Goal: Task Accomplishment & Management: Use online tool/utility

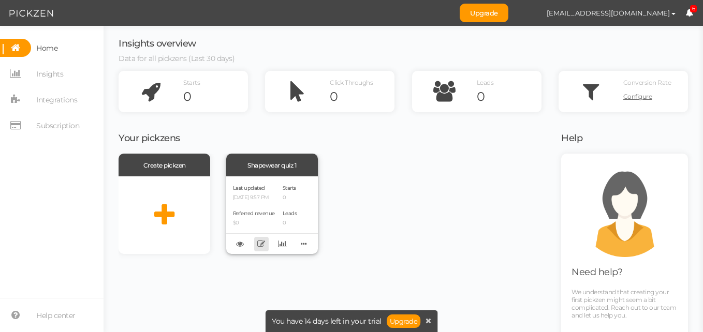
click at [257, 243] on icon at bounding box center [261, 244] width 8 height 8
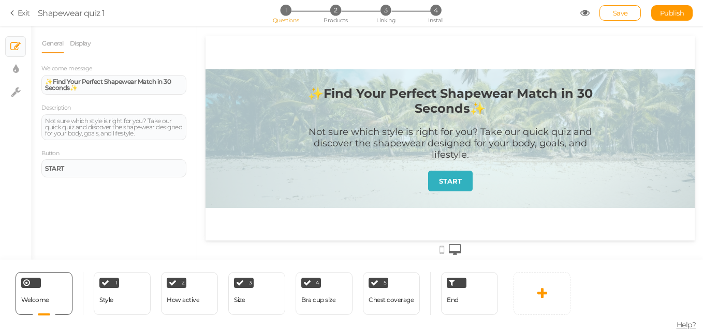
click at [9, 13] on section "Exit Shapewear quiz 1 1 Questions 2 Products 3 Linking 4 Install Save Publish V…" at bounding box center [351, 13] width 703 height 26
click at [473, 304] on div "End" at bounding box center [469, 293] width 57 height 43
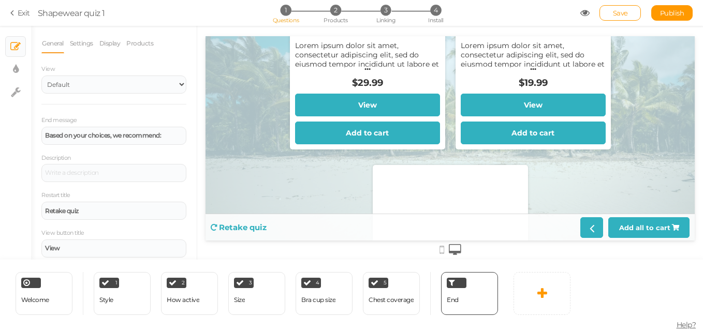
scroll to position [198, 0]
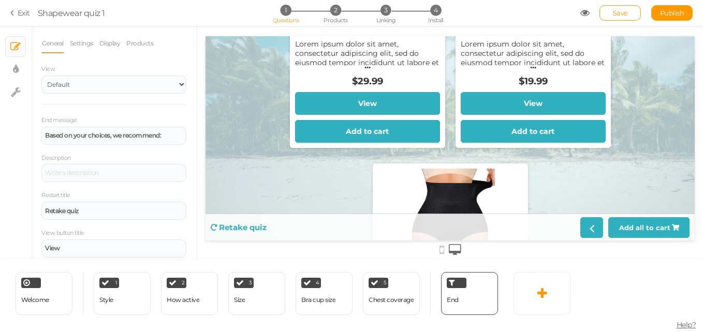
click at [8, 13] on section "Exit Shapewear quiz 1 1 Questions 2 Products 3 Linking 4 Install Save Publish V…" at bounding box center [351, 13] width 703 height 26
click at [14, 14] on icon at bounding box center [13, 12] width 7 height 9
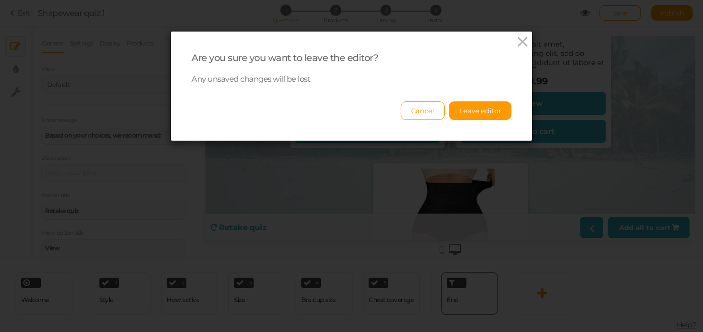
click at [418, 121] on div "Are you sure you want to leave the editor? Any unsaved changes will be lost Can…" at bounding box center [351, 86] width 361 height 109
click at [418, 111] on button "Cancel" at bounding box center [422, 110] width 44 height 19
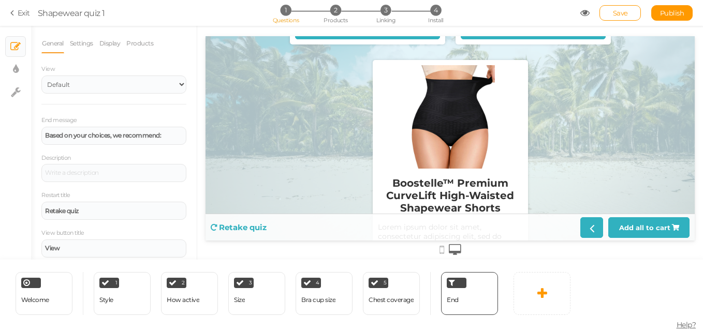
scroll to position [429, 0]
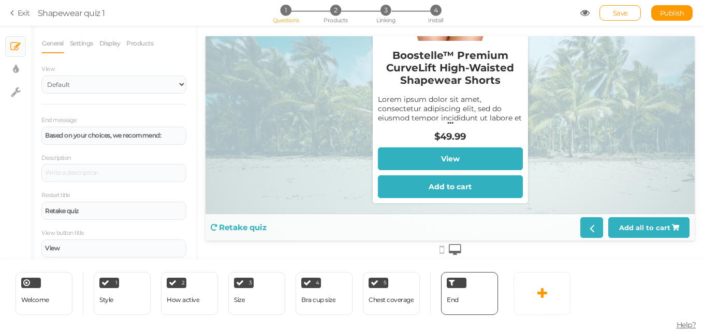
click at [19, 13] on link "Exit" at bounding box center [20, 13] width 20 height 10
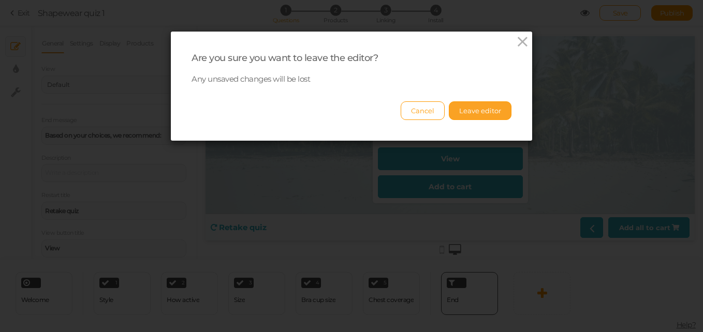
click at [451, 103] on button "Leave editor" at bounding box center [480, 110] width 63 height 19
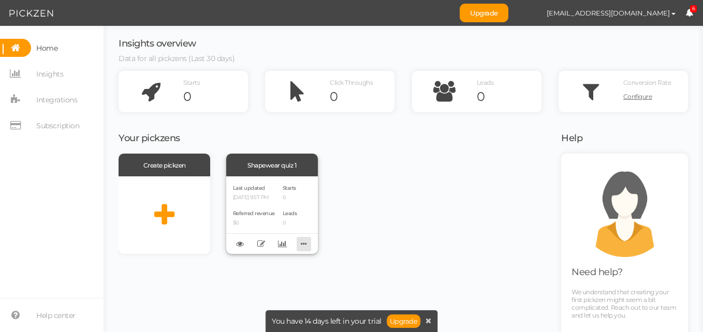
click at [296, 244] on icon at bounding box center [303, 244] width 14 height 16
click at [366, 224] on div "Create pickzen Shapewear quiz 1 Last updated [DATE] 9:57 PM Referred revenue $0…" at bounding box center [332, 204] width 429 height 100
drag, startPoint x: 277, startPoint y: 244, endPoint x: 269, endPoint y: 263, distance: 20.7
click at [269, 263] on div "Create pickzen Shapewear quiz 1 Last updated [DATE] 9:57 PM Referred revenue $0…" at bounding box center [332, 265] width 429 height 223
click at [46, 97] on span "Integrations" at bounding box center [56, 100] width 41 height 17
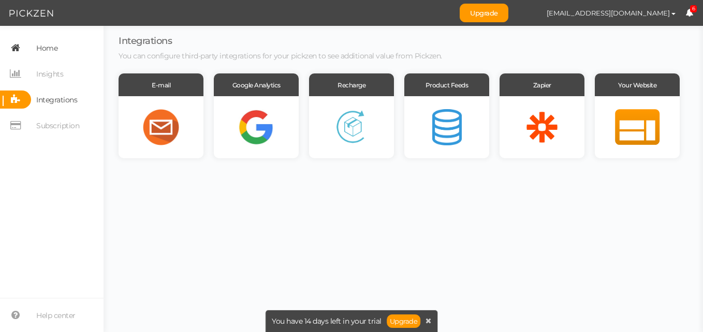
click at [40, 42] on span "Home" at bounding box center [46, 48] width 21 height 17
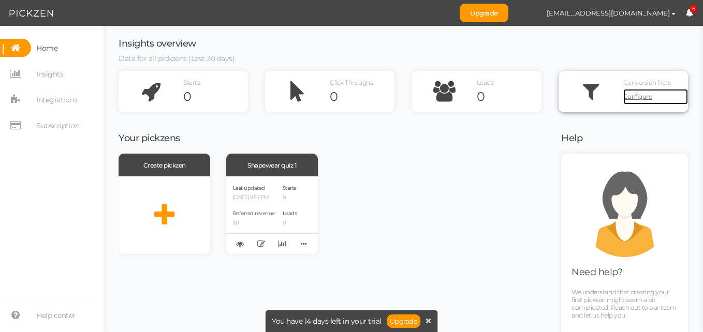
click at [631, 98] on span "Configure" at bounding box center [637, 97] width 29 height 8
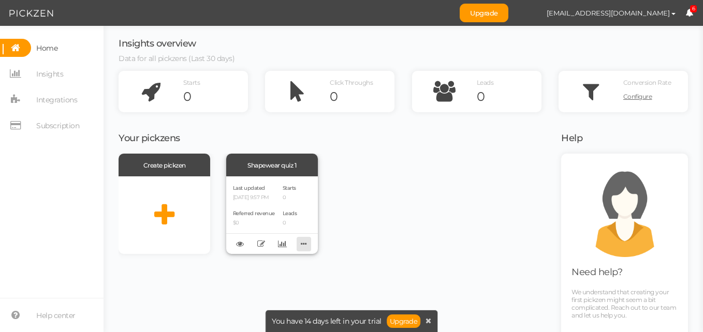
click at [299, 246] on icon at bounding box center [303, 244] width 14 height 16
click at [239, 243] on icon at bounding box center [240, 244] width 8 height 8
click at [56, 95] on span "Integrations" at bounding box center [56, 100] width 41 height 17
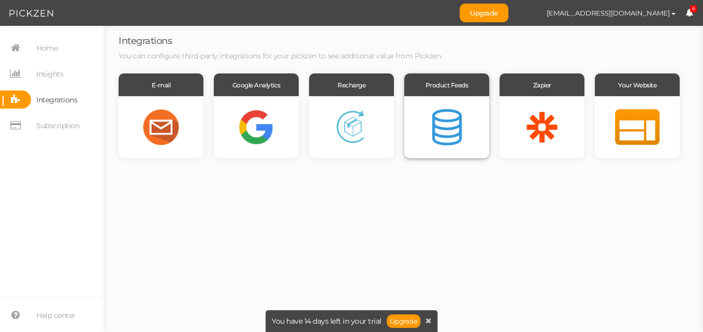
click at [465, 129] on div at bounding box center [446, 127] width 85 height 62
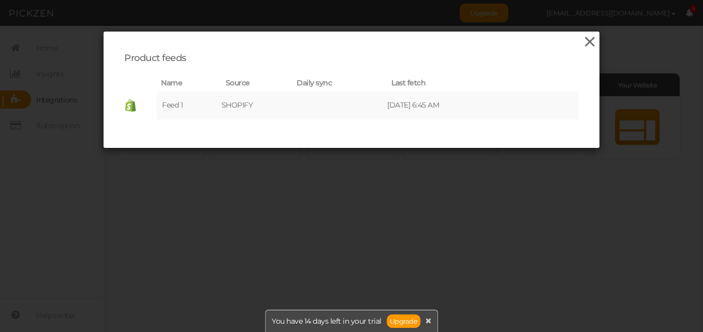
click at [587, 36] on icon at bounding box center [589, 42] width 15 height 16
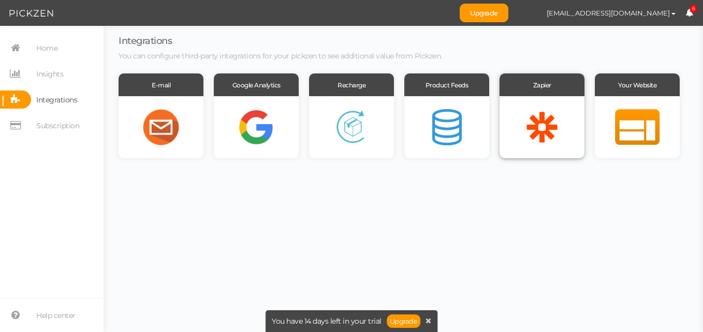
click at [564, 114] on div at bounding box center [541, 127] width 85 height 62
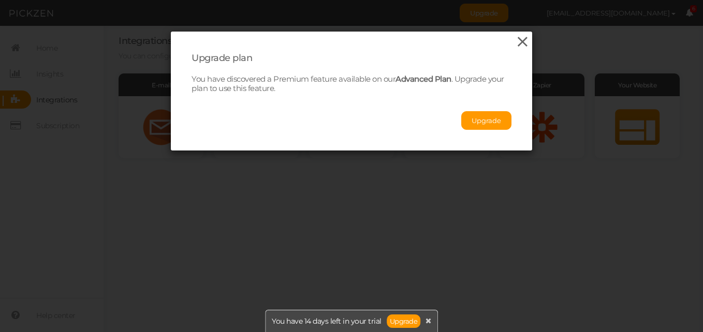
click at [519, 43] on icon at bounding box center [522, 42] width 15 height 16
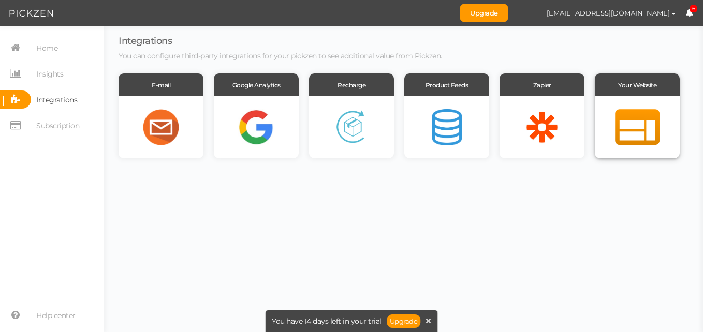
drag, startPoint x: 638, startPoint y: 129, endPoint x: 610, endPoint y: 104, distance: 37.7
click at [610, 104] on div at bounding box center [636, 127] width 85 height 62
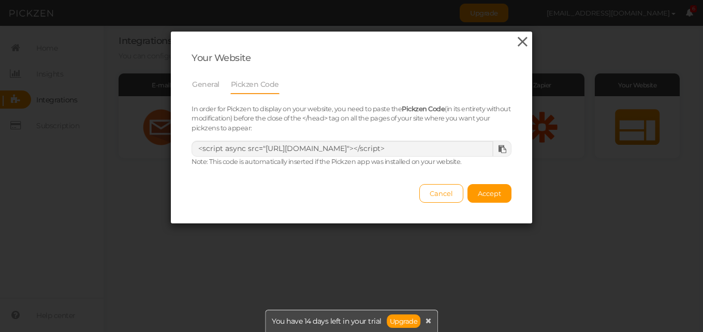
click at [522, 46] on icon at bounding box center [522, 42] width 15 height 16
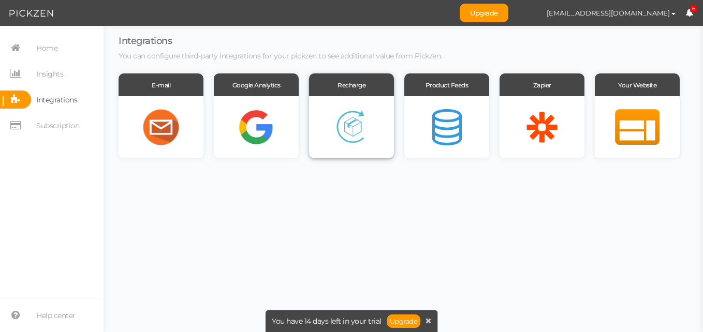
click at [390, 118] on div at bounding box center [351, 127] width 85 height 62
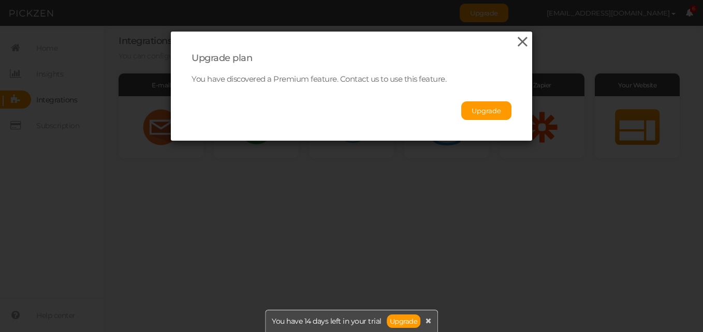
click at [515, 44] on icon at bounding box center [522, 42] width 15 height 16
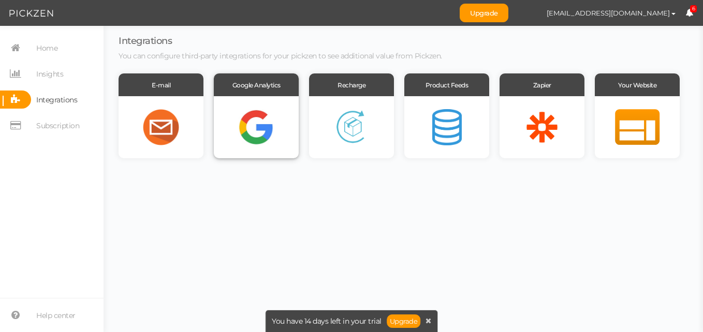
click at [256, 116] on div at bounding box center [256, 127] width 85 height 62
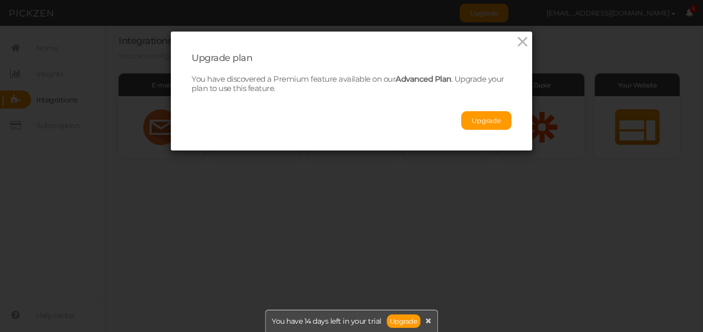
click at [510, 50] on div "Upgrade plan You have discovered a Premium feature available on our Advanced Pl…" at bounding box center [351, 91] width 361 height 119
click at [518, 46] on icon at bounding box center [522, 42] width 15 height 16
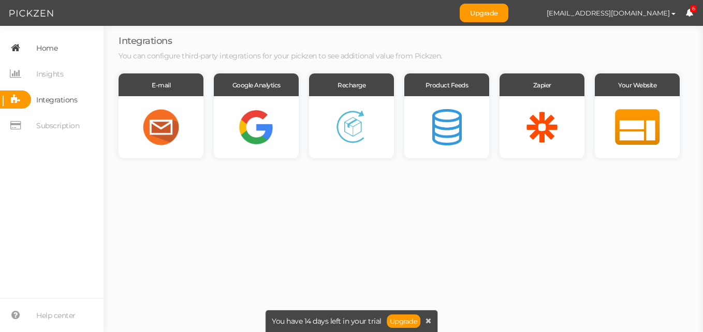
click at [66, 46] on link "Home" at bounding box center [51, 48] width 103 height 18
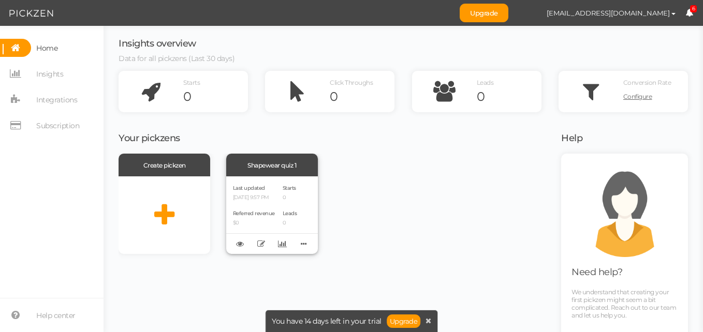
click at [275, 214] on div "Last updated [DATE] 9:57 PM Referred revenue $0 Starts 0 Leads 0" at bounding box center [272, 215] width 92 height 78
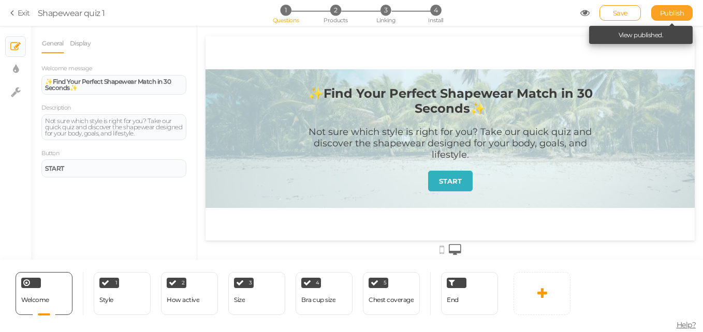
click at [666, 10] on span "Publish" at bounding box center [672, 13] width 24 height 8
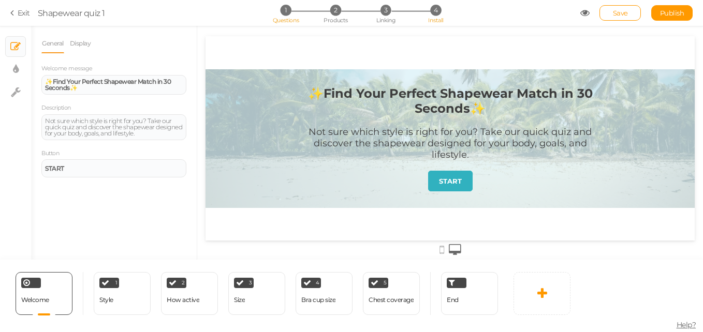
click at [433, 13] on span "4" at bounding box center [435, 10] width 11 height 11
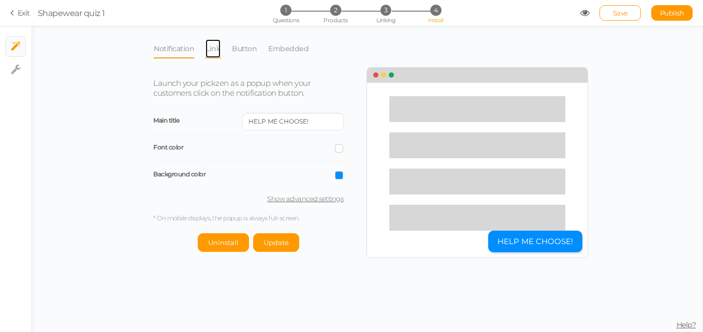
click at [210, 46] on link "Link" at bounding box center [213, 49] width 16 height 20
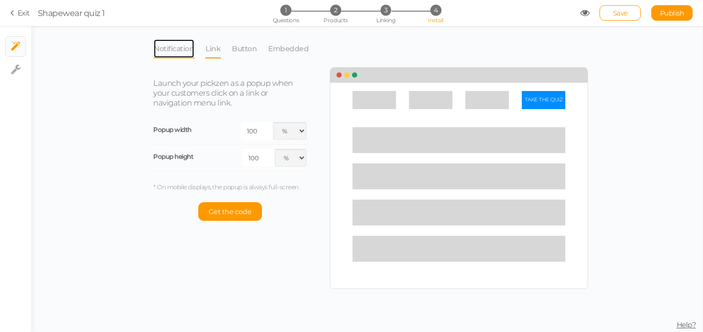
click at [183, 52] on link "Notification" at bounding box center [173, 49] width 41 height 20
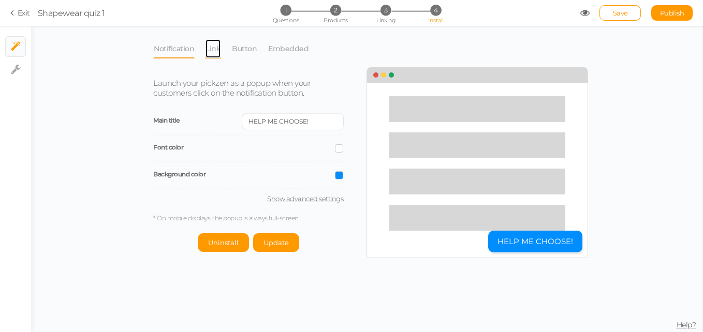
click at [217, 51] on link "Link" at bounding box center [213, 49] width 16 height 20
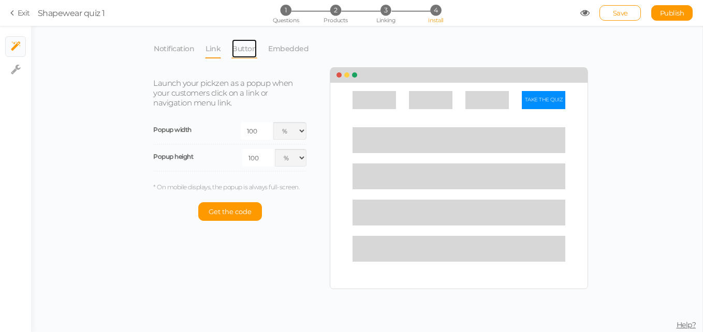
click at [253, 53] on link "Button" at bounding box center [244, 49] width 26 height 20
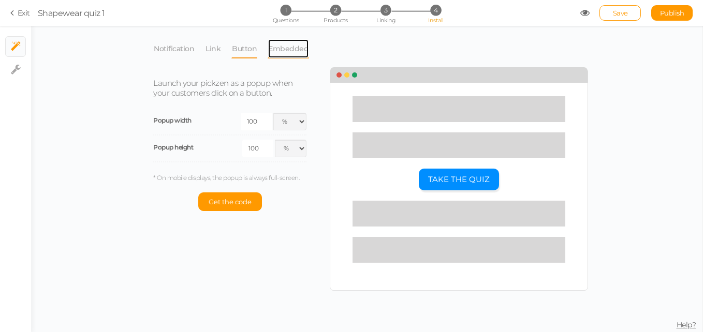
click at [270, 52] on link "Embedded" at bounding box center [287, 49] width 41 height 20
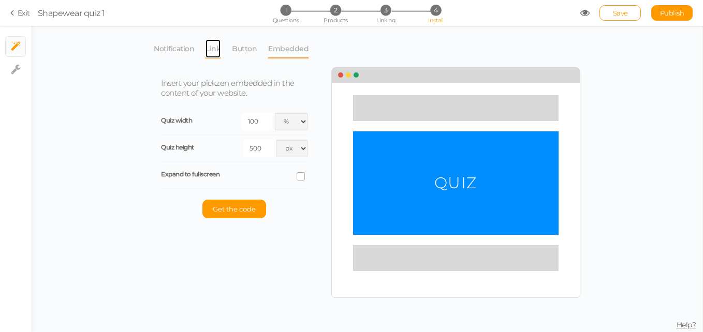
click at [219, 53] on link "Link" at bounding box center [213, 49] width 16 height 20
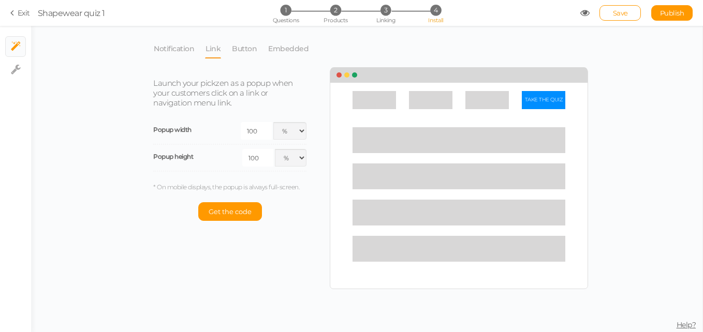
click at [197, 50] on li "Notification" at bounding box center [179, 49] width 52 height 20
click at [184, 49] on link "Notification" at bounding box center [173, 49] width 41 height 20
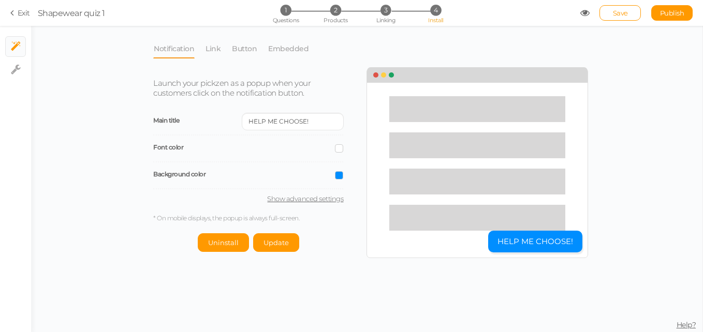
click at [374, 18] on div "1 Questions 2 Products 3 Linking 4 Install" at bounding box center [351, 14] width 217 height 19
click at [377, 19] on span "Linking" at bounding box center [385, 20] width 19 height 7
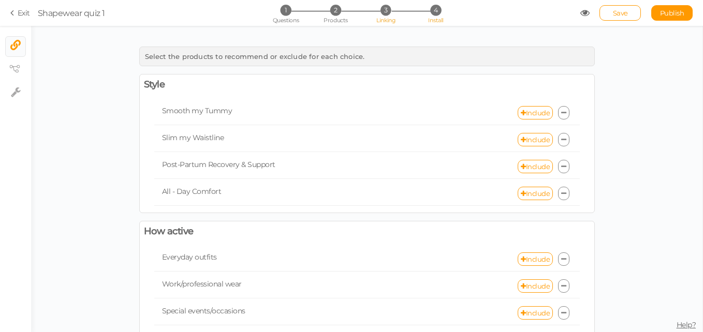
click at [431, 13] on span "4" at bounding box center [435, 10] width 11 height 11
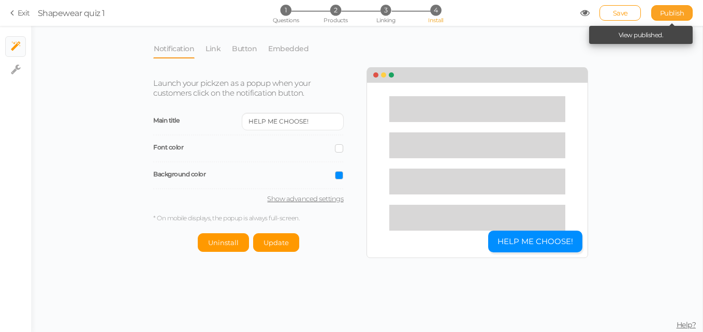
click at [675, 12] on span "Publish" at bounding box center [672, 13] width 24 height 8
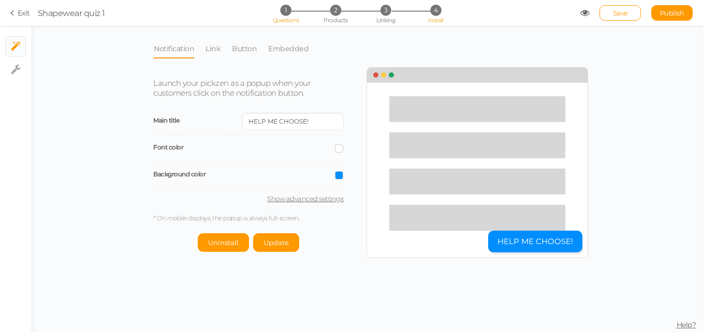
click at [291, 9] on li "1 Questions" at bounding box center [285, 10] width 48 height 11
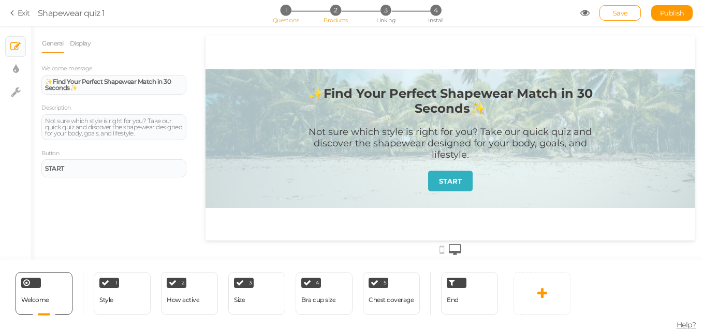
click at [314, 13] on li "2 Products" at bounding box center [335, 10] width 48 height 11
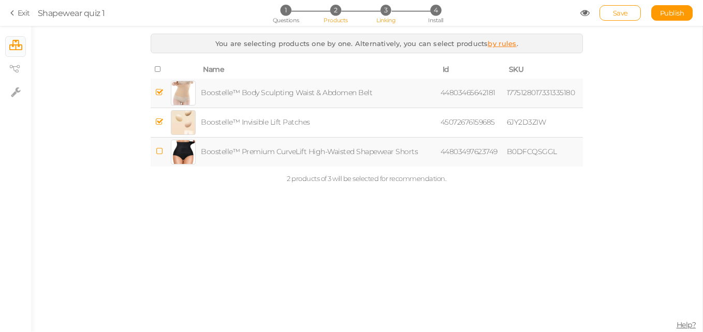
click at [374, 11] on li "3 Linking" at bounding box center [386, 10] width 48 height 11
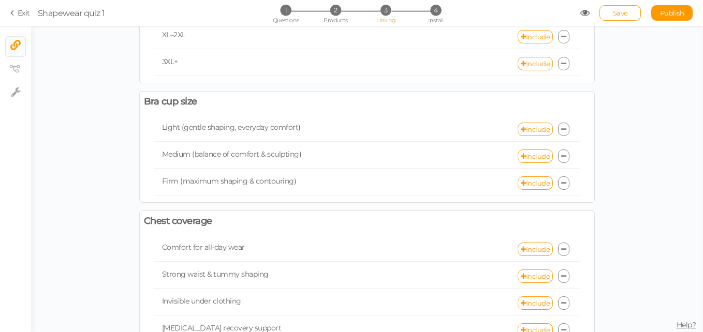
scroll to position [467, 0]
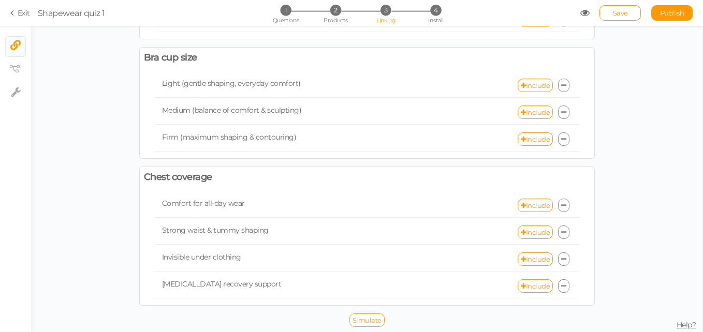
click at [352, 320] on span "Simulate" at bounding box center [366, 320] width 29 height 8
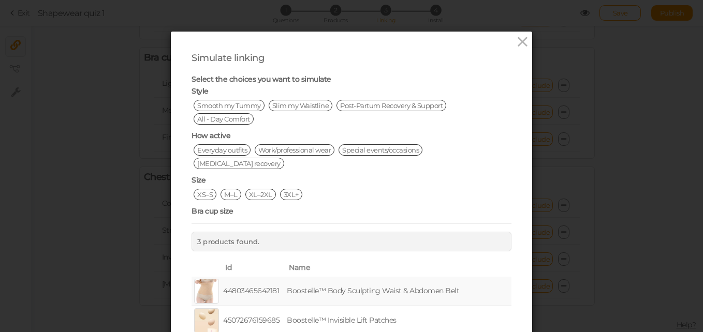
scroll to position [66, 0]
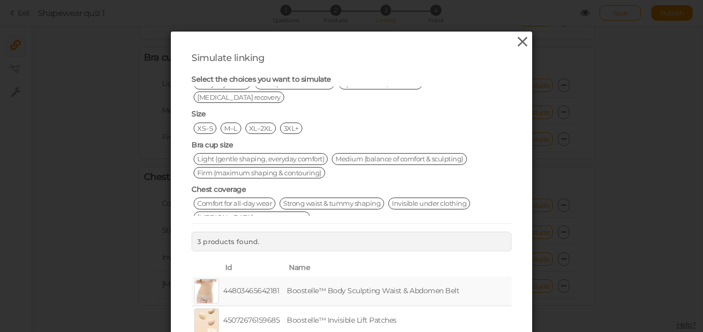
click at [524, 43] on icon at bounding box center [522, 42] width 15 height 16
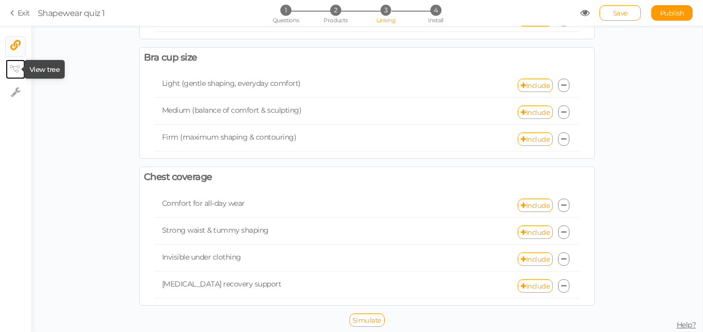
click at [17, 72] on icon at bounding box center [14, 69] width 10 height 8
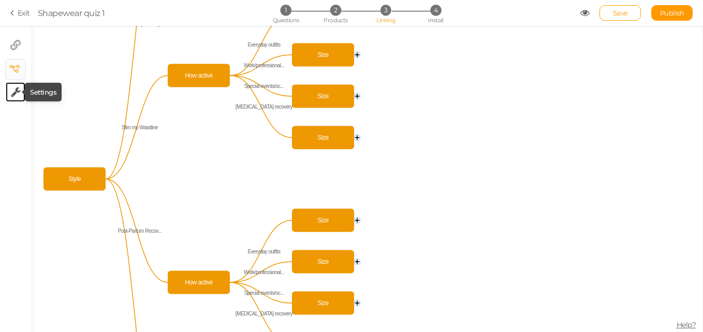
click at [15, 90] on icon at bounding box center [16, 92] width 10 height 10
select select "en"
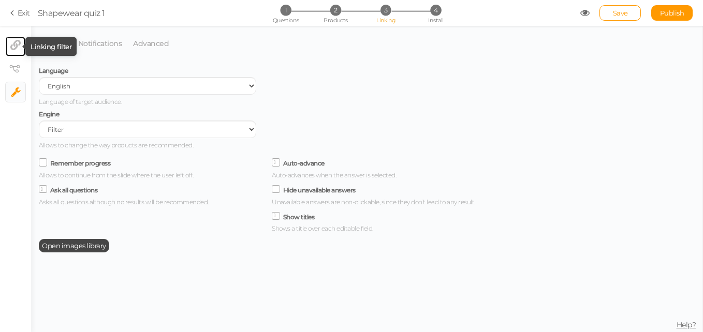
click at [20, 49] on icon at bounding box center [15, 45] width 10 height 10
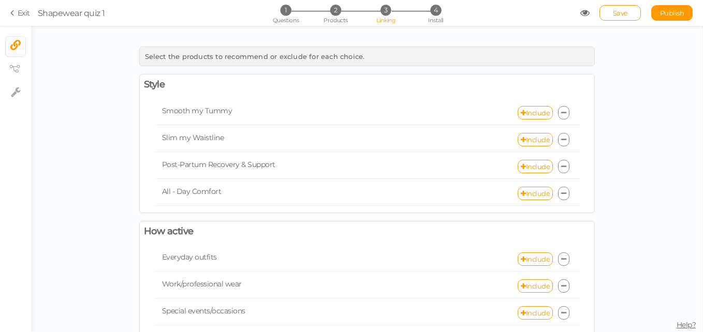
click at [17, 11] on icon at bounding box center [13, 12] width 7 height 9
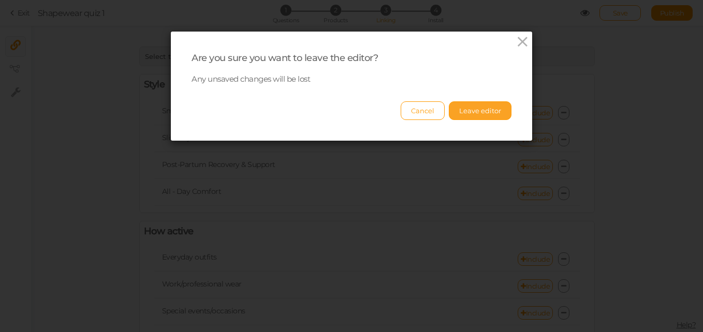
click at [466, 117] on button "Leave editor" at bounding box center [480, 110] width 63 height 19
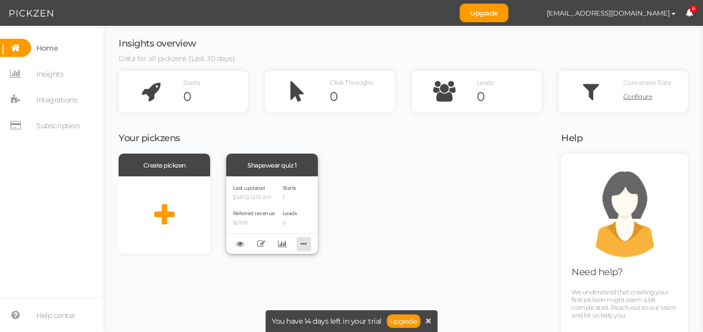
click at [296, 243] on icon at bounding box center [303, 244] width 14 height 16
click at [330, 225] on div "Create pickzen Shapewear quiz 1 Last updated [DATE] 12:53 AM Referred revenue $…" at bounding box center [332, 204] width 429 height 100
click at [280, 241] on icon at bounding box center [282, 244] width 9 height 8
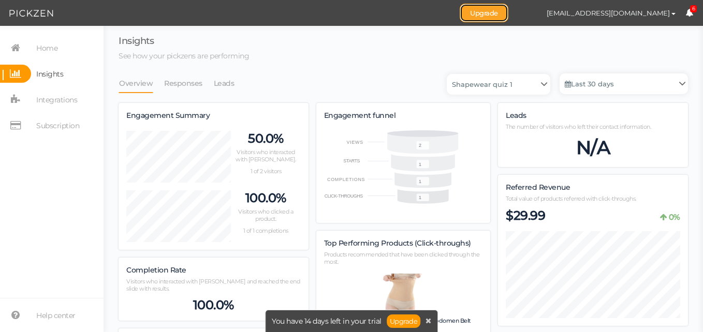
click at [508, 14] on link "Upgrade" at bounding box center [483, 13] width 49 height 19
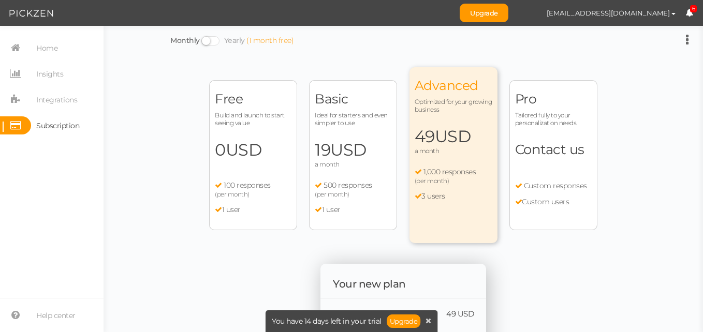
click at [182, 257] on div "Free Build and launch to start seeing value 0 USD a month 100 responses (per mo…" at bounding box center [403, 260] width 466 height 387
click at [53, 48] on span "Home" at bounding box center [46, 48] width 21 height 17
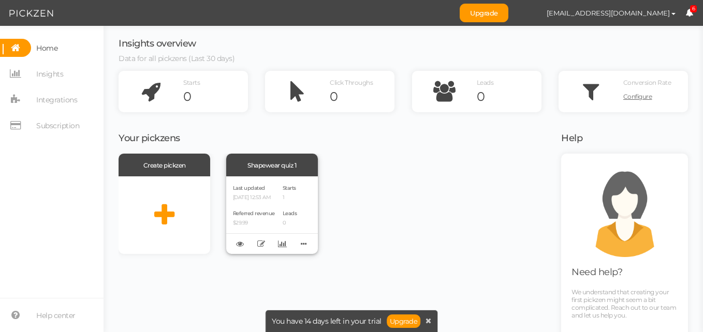
click at [270, 206] on div "Last updated [DATE] 12:53 AM Referred revenue $29.99" at bounding box center [254, 215] width 42 height 64
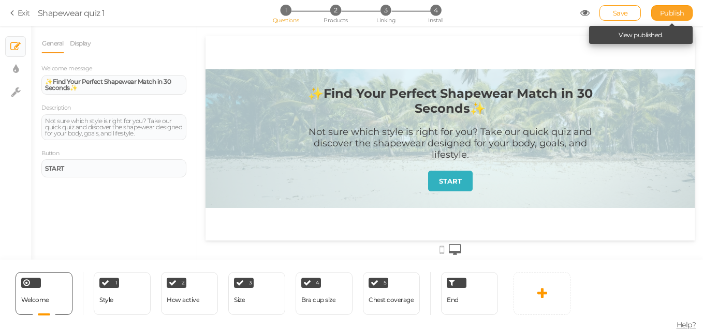
click at [672, 13] on span "Publish" at bounding box center [672, 13] width 24 height 8
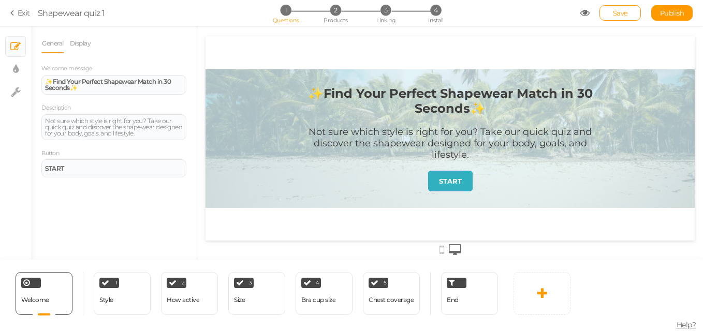
drag, startPoint x: 672, startPoint y: 13, endPoint x: 596, endPoint y: 284, distance: 281.6
click at [596, 284] on div "Welcome Delete 1 Style × Define the conditions to show this slide. Clone Change…" at bounding box center [351, 296] width 703 height 72
click at [680, 327] on span "Help?" at bounding box center [686, 324] width 20 height 9
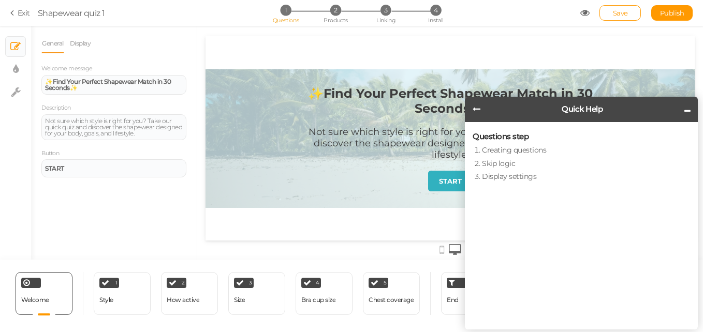
click at [480, 108] on header "Quick Help" at bounding box center [581, 109] width 233 height 25
click at [479, 107] on icon at bounding box center [476, 109] width 8 height 8
click at [688, 112] on icon at bounding box center [687, 111] width 6 height 8
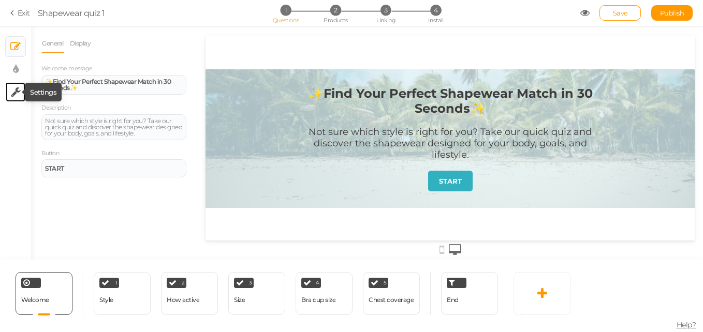
click at [14, 88] on icon at bounding box center [16, 92] width 10 height 10
select select "en"
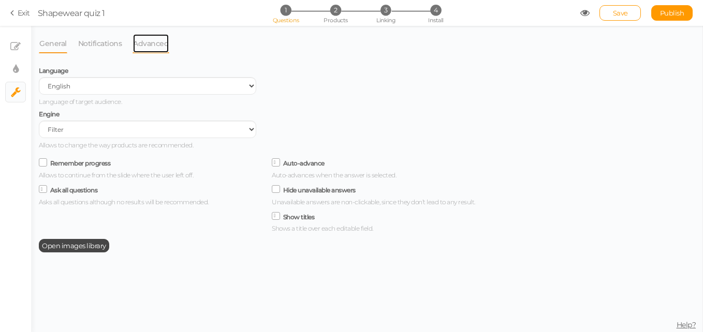
click at [135, 49] on link "Advanced" at bounding box center [150, 44] width 37 height 20
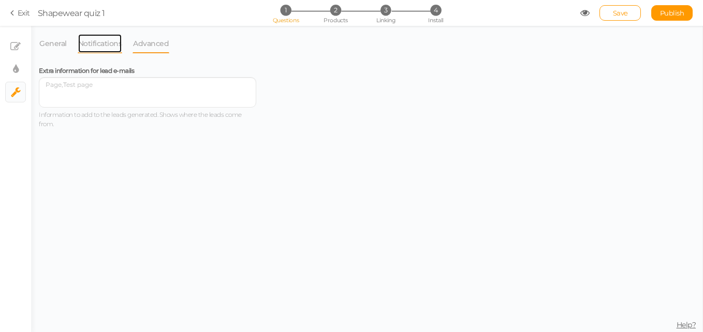
click at [109, 42] on link "Notifications" at bounding box center [100, 44] width 45 height 20
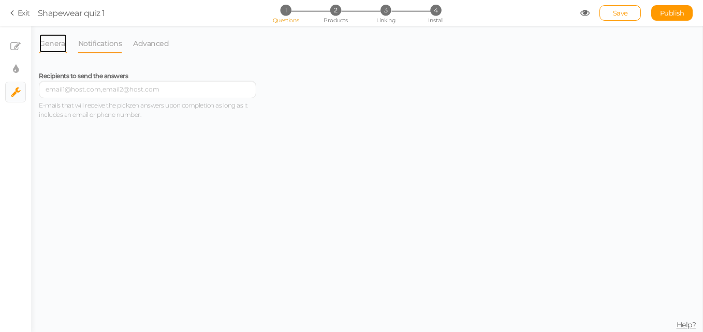
click at [57, 41] on link "General" at bounding box center [53, 44] width 28 height 20
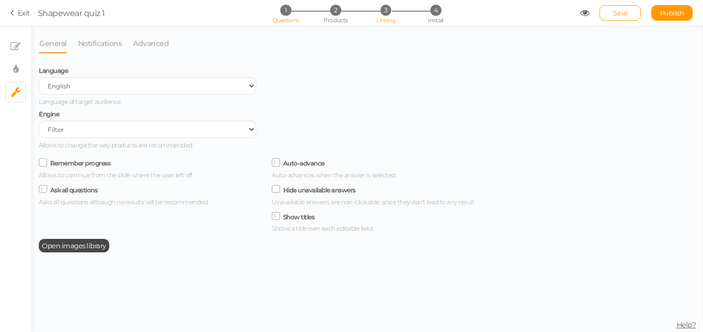
click at [383, 19] on span "Linking" at bounding box center [385, 20] width 19 height 7
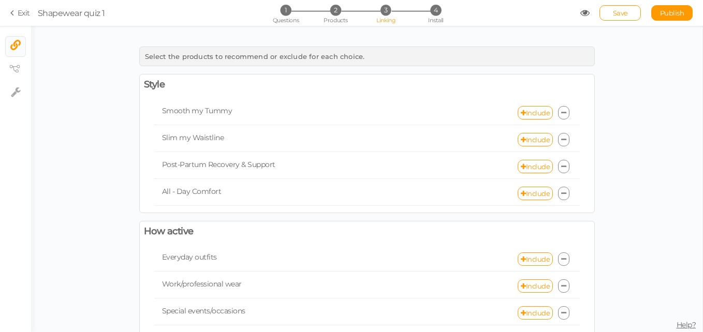
scroll to position [467, 0]
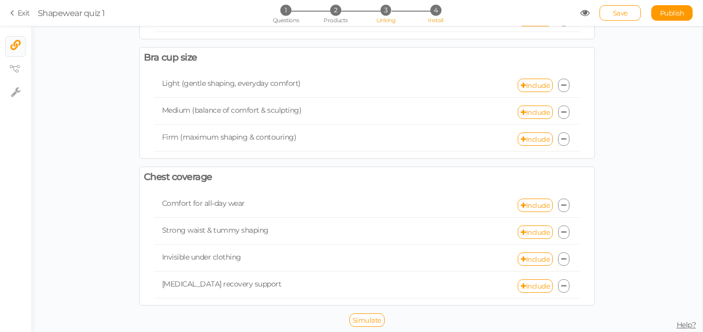
click at [428, 13] on li "4 Install" at bounding box center [435, 10] width 48 height 11
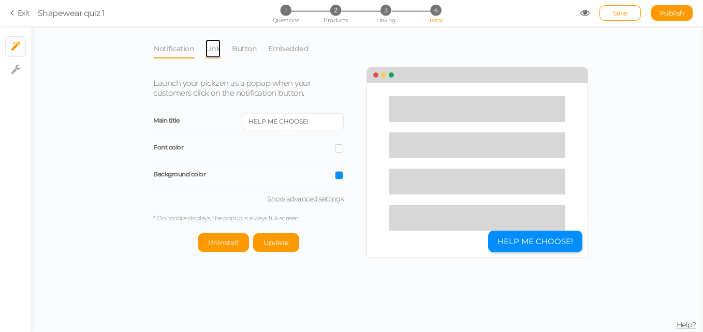
click at [207, 48] on link "Link" at bounding box center [213, 49] width 16 height 20
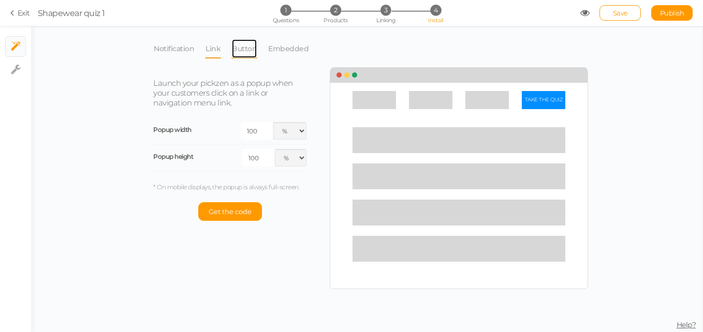
click at [252, 47] on link "Button" at bounding box center [244, 49] width 26 height 20
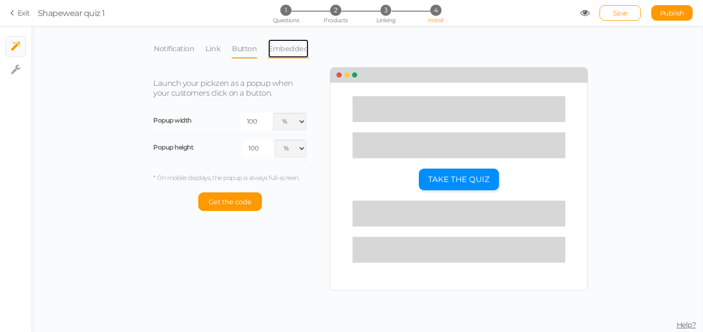
click at [280, 50] on link "Embedded" at bounding box center [287, 49] width 41 height 20
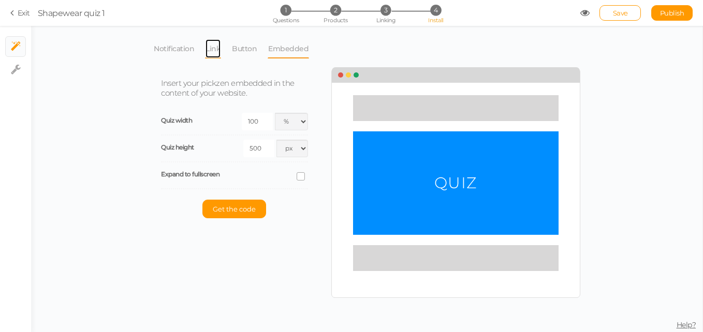
click at [209, 50] on link "Link" at bounding box center [213, 49] width 16 height 20
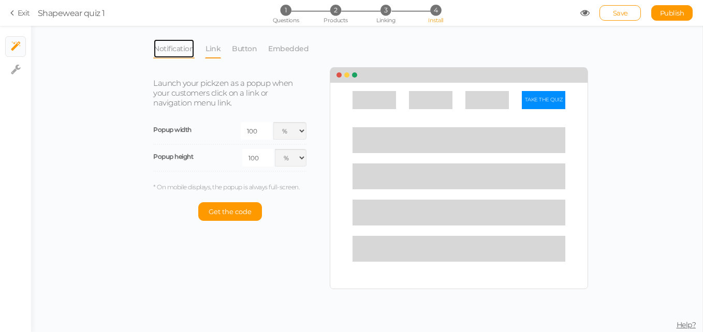
click at [179, 46] on link "Notification" at bounding box center [173, 49] width 41 height 20
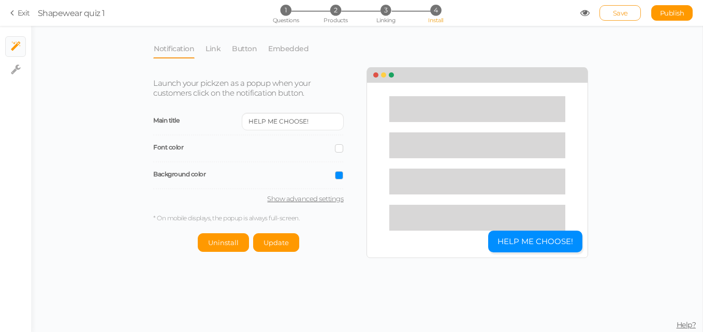
click at [623, 15] on span "Save" at bounding box center [620, 13] width 15 height 8
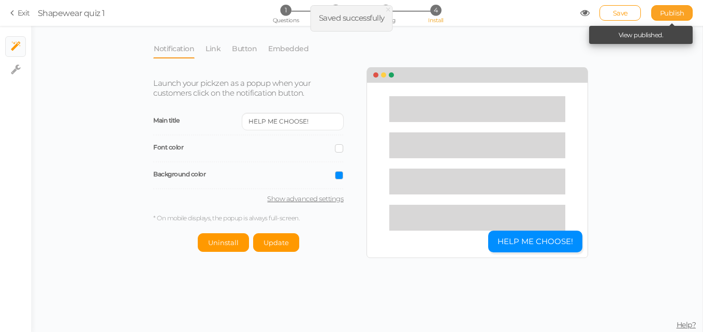
click at [666, 6] on link "Publish" at bounding box center [671, 13] width 41 height 16
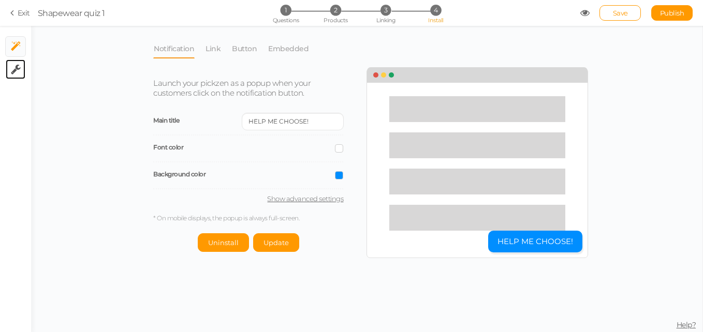
click at [9, 70] on link "× Settings" at bounding box center [16, 69] width 20 height 20
select select "en"
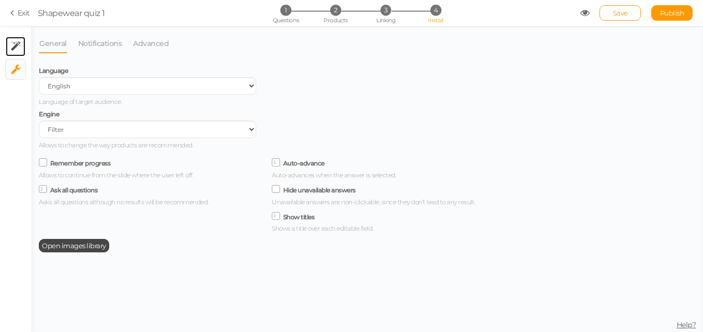
click at [12, 53] on tooltip "× Install" at bounding box center [16, 46] width 10 height 13
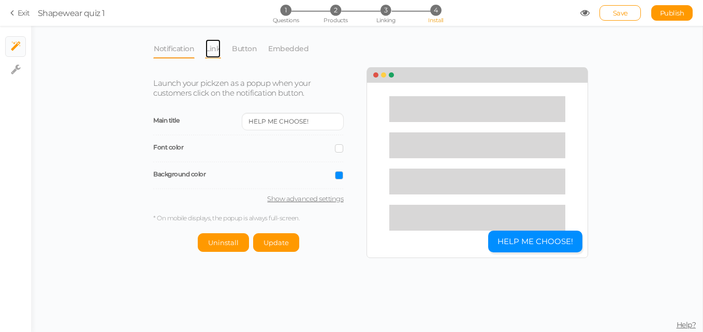
click at [215, 51] on link "Link" at bounding box center [213, 49] width 16 height 20
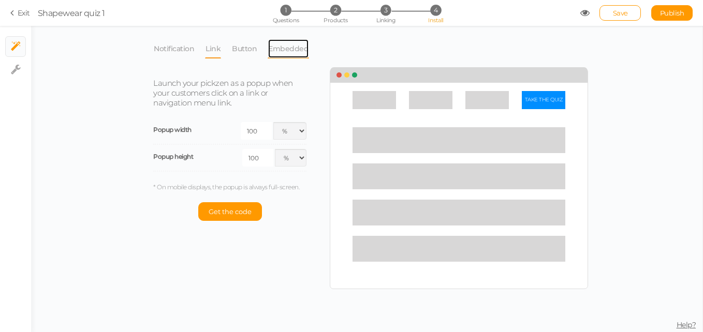
click at [267, 50] on link "Embedded" at bounding box center [287, 49] width 41 height 20
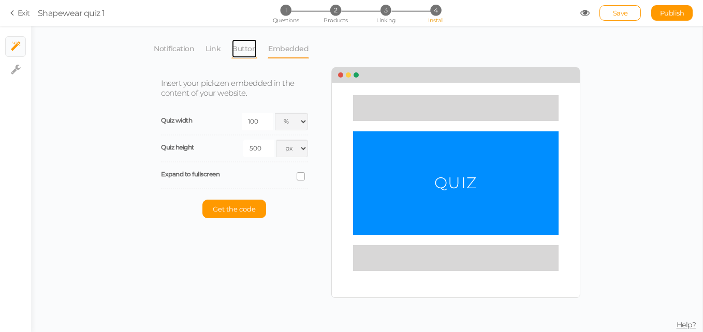
click at [253, 52] on link "Button" at bounding box center [244, 49] width 26 height 20
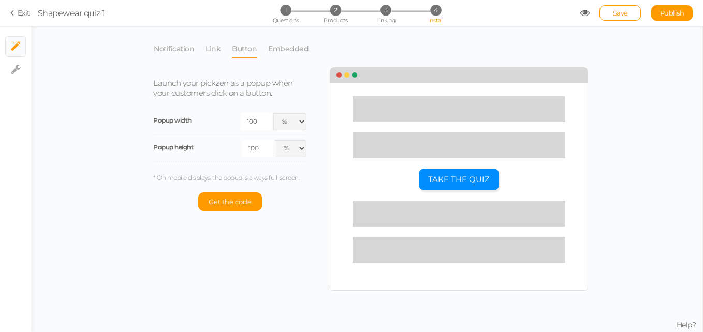
click at [595, 219] on div "Notification Link Button Embedded Launch your pickzen as a popup when your cust…" at bounding box center [366, 179] width 671 height 306
click at [17, 11] on icon at bounding box center [13, 12] width 7 height 9
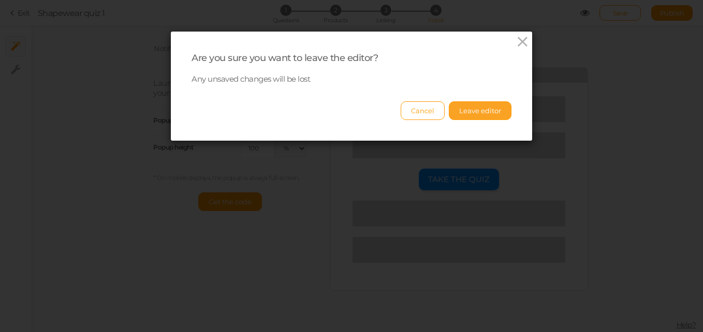
click at [478, 117] on button "Leave editor" at bounding box center [480, 110] width 63 height 19
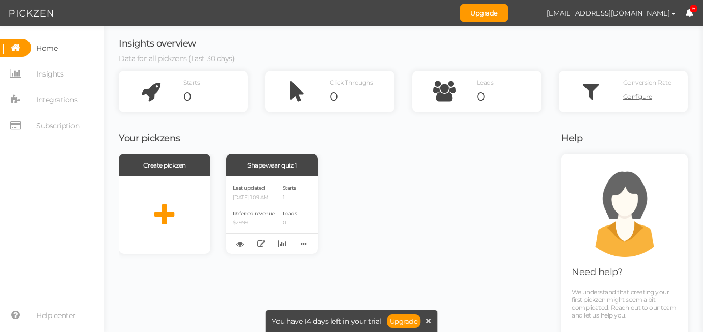
click at [629, 273] on h1 "Need help?" at bounding box center [624, 272] width 106 height 10
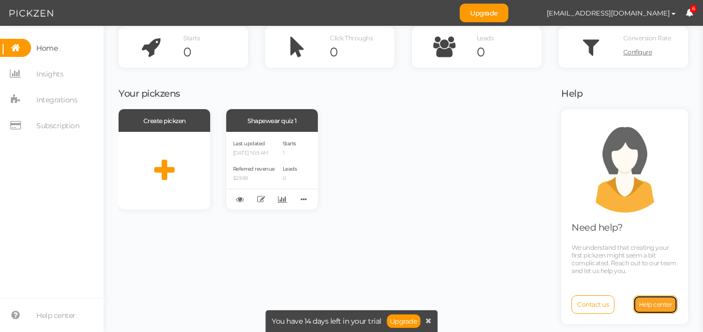
click at [643, 308] on span "Help center" at bounding box center [655, 305] width 34 height 8
click at [266, 124] on div "Shapewear quiz 1" at bounding box center [272, 120] width 92 height 23
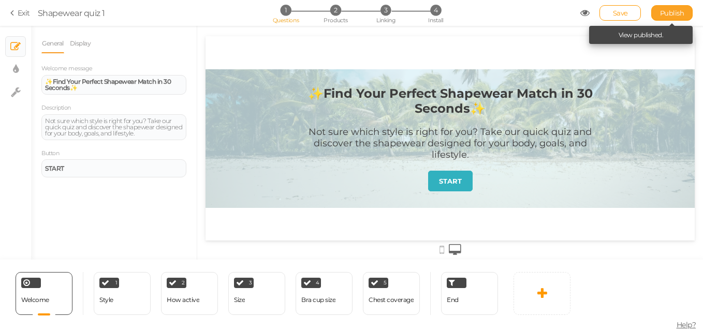
click at [678, 19] on link "Publish" at bounding box center [671, 13] width 41 height 16
click at [668, 18] on link "Publish" at bounding box center [671, 13] width 41 height 16
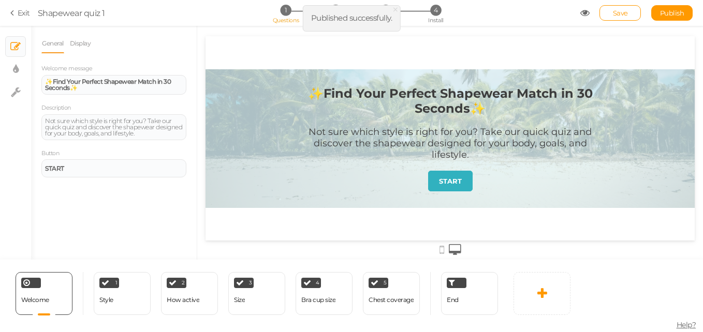
click at [351, 21] on span "Published successfully." at bounding box center [351, 18] width 81 height 10
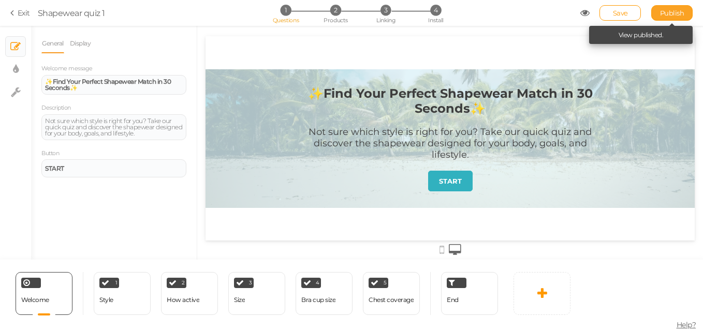
click at [666, 9] on span "Publish" at bounding box center [672, 13] width 24 height 8
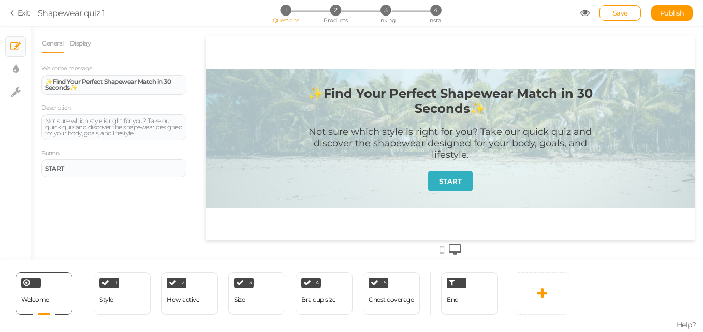
click at [581, 13] on icon at bounding box center [584, 12] width 9 height 9
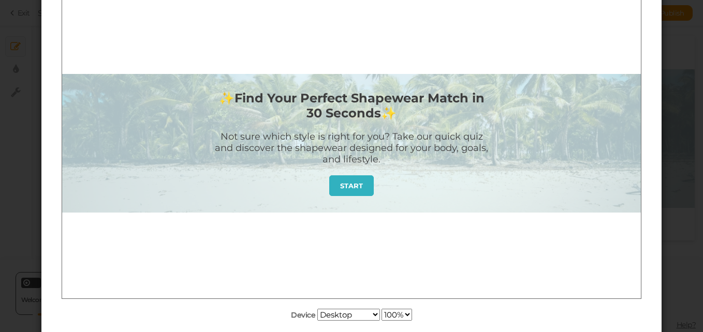
scroll to position [176, 0]
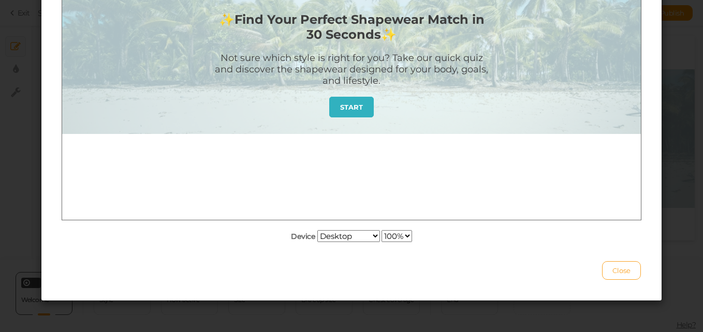
click at [619, 269] on span "Close" at bounding box center [621, 270] width 18 height 8
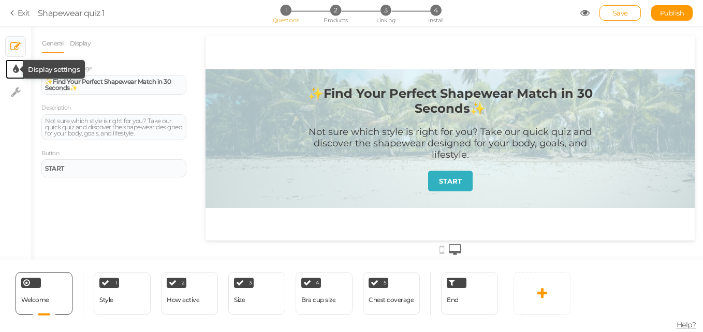
click at [13, 72] on icon at bounding box center [16, 69] width 6 height 10
select select "2"
select select "montserrat"
select select "fade"
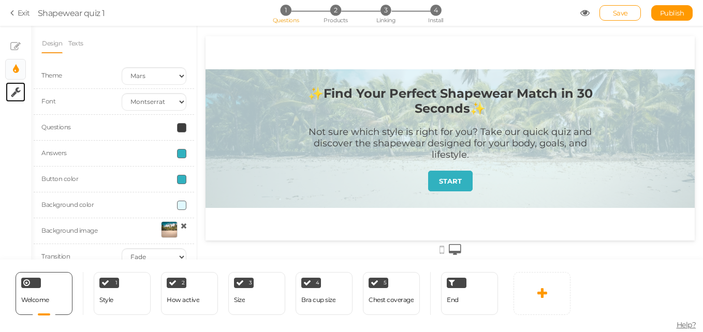
click at [15, 85] on link "× Settings" at bounding box center [16, 92] width 20 height 20
select select "en"
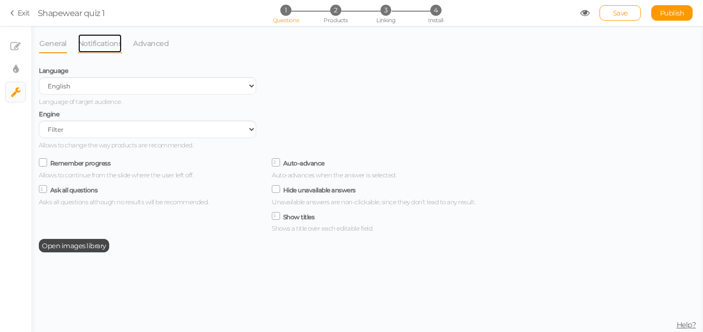
click at [95, 49] on link "Notifications" at bounding box center [100, 44] width 45 height 20
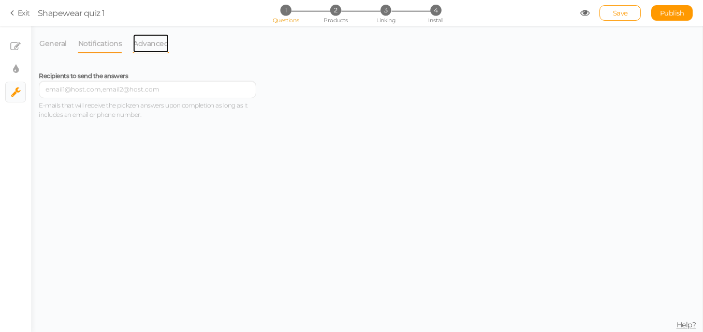
click at [151, 42] on link "Advanced" at bounding box center [150, 44] width 37 height 20
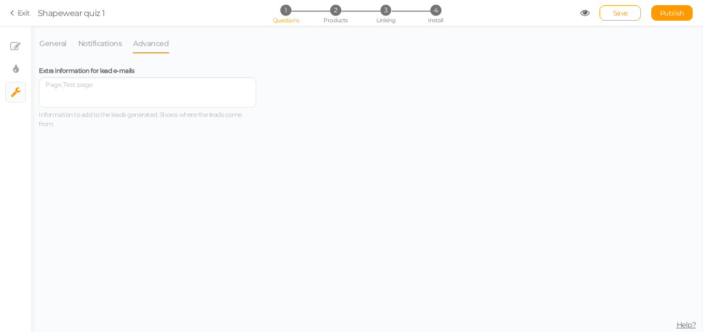
click at [23, 9] on link "Exit" at bounding box center [20, 13] width 20 height 10
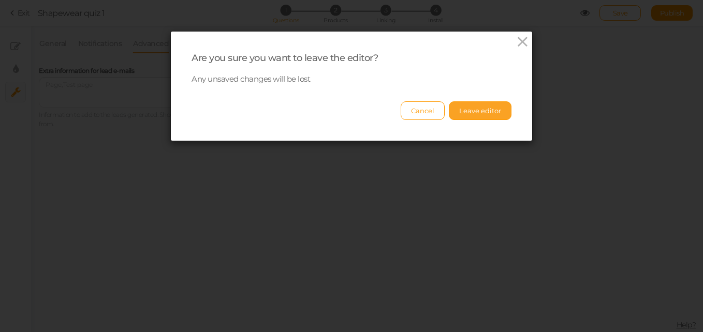
click at [468, 108] on button "Leave editor" at bounding box center [480, 110] width 63 height 19
